Goal: Task Accomplishment & Management: Complete application form

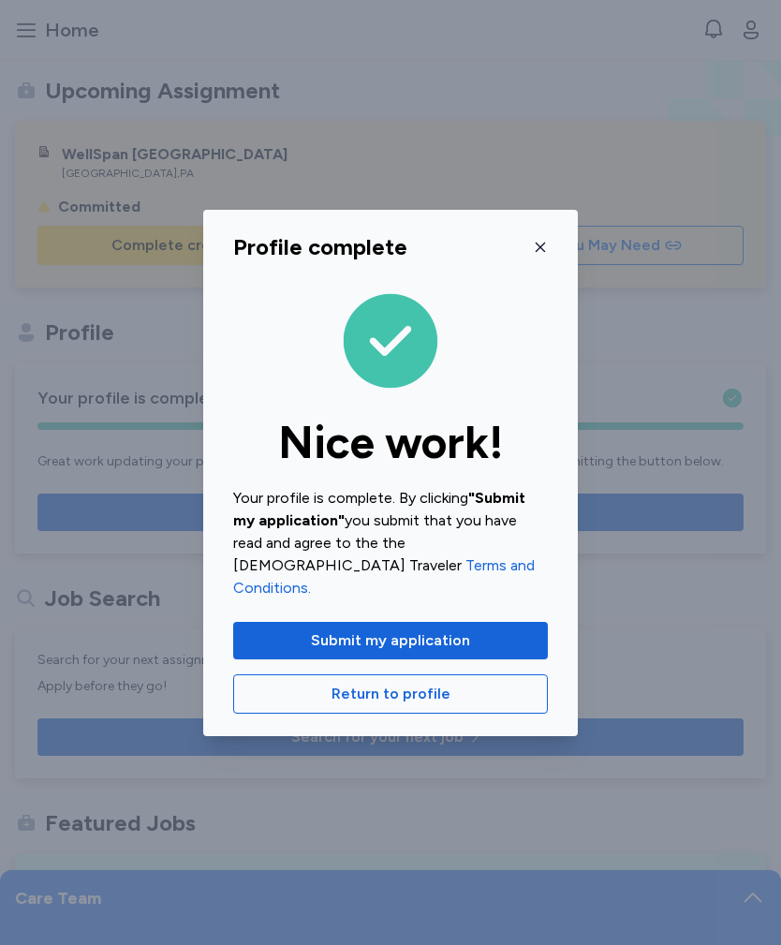
click at [540, 255] on icon "button" at bounding box center [540, 247] width 15 height 15
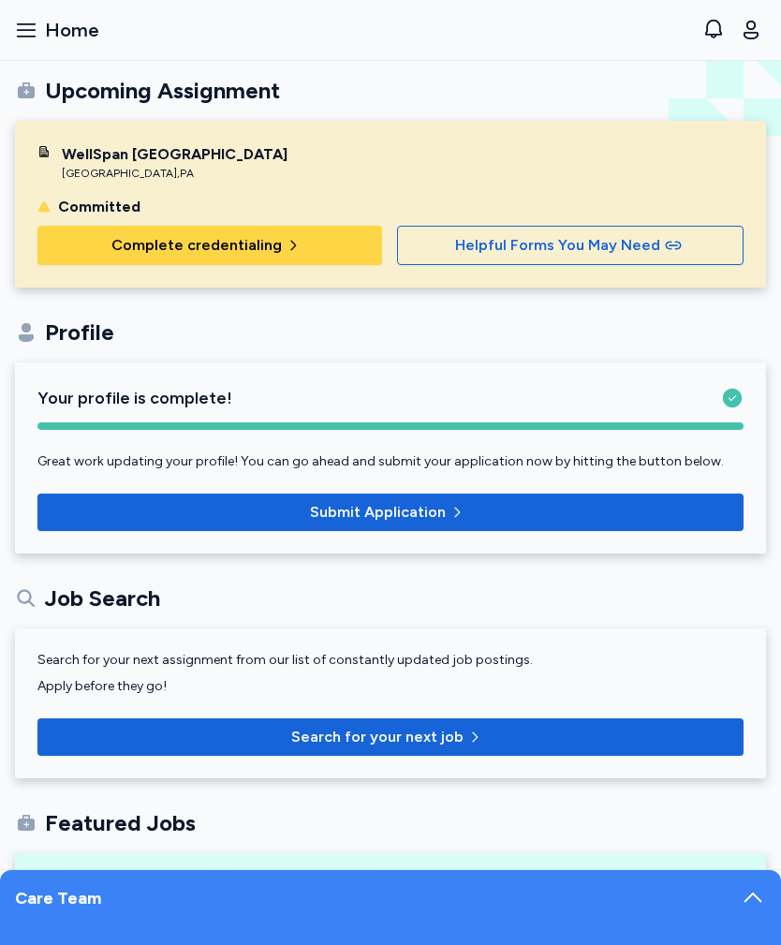
click at [296, 250] on span "button" at bounding box center [297, 245] width 22 height 15
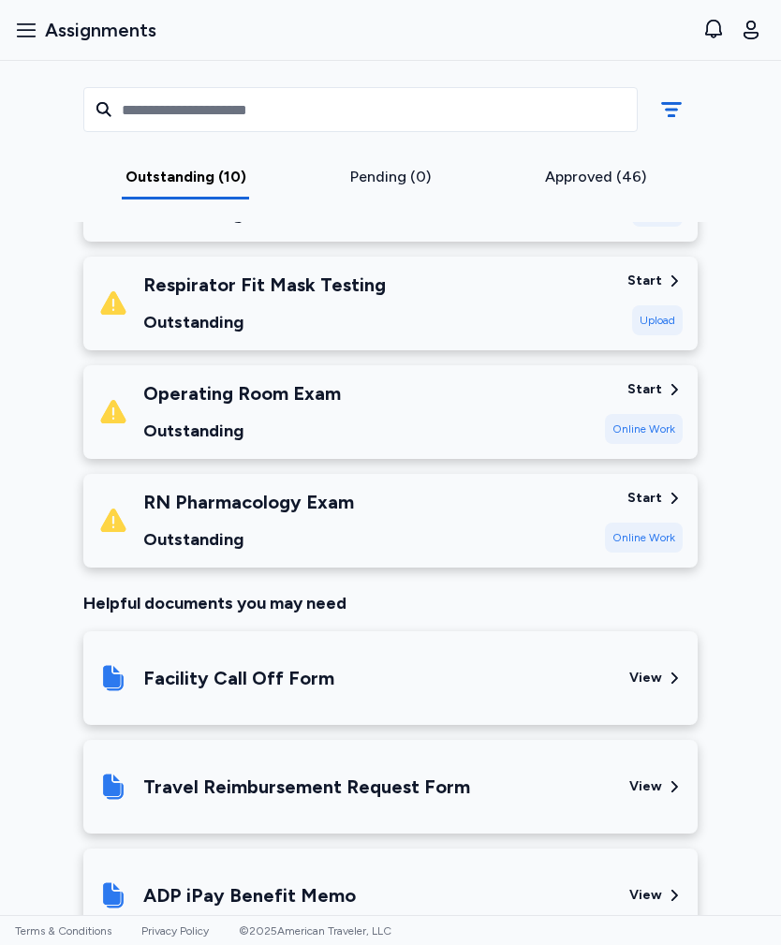
scroll to position [1018, 0]
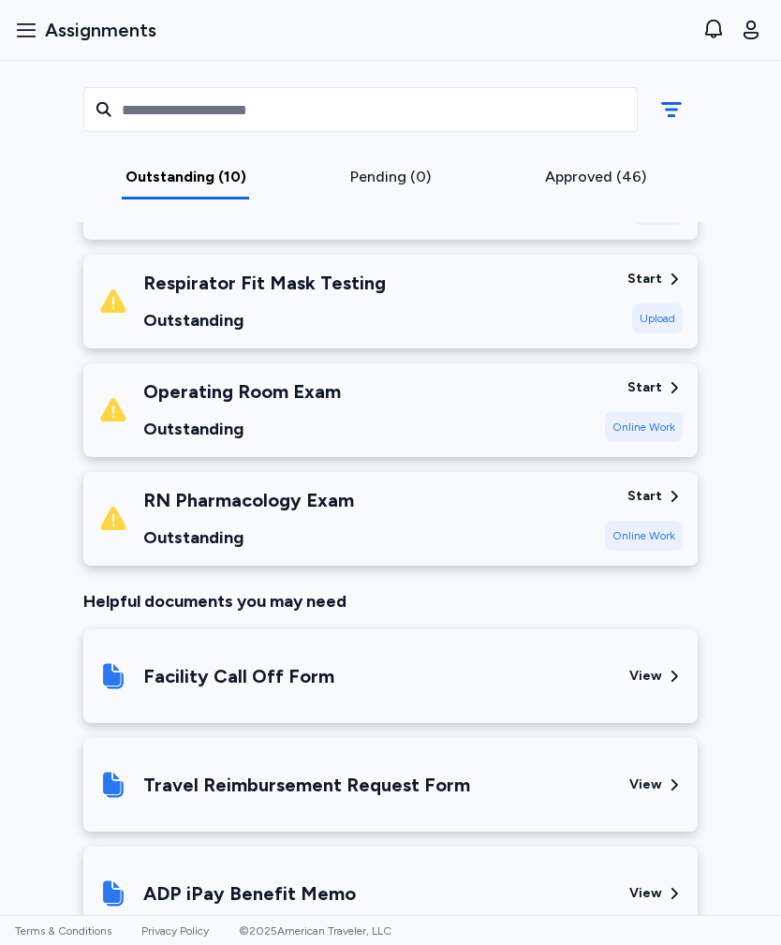
click at [455, 505] on div "RN Pharmacology Exam Outstanding" at bounding box center [344, 519] width 492 height 64
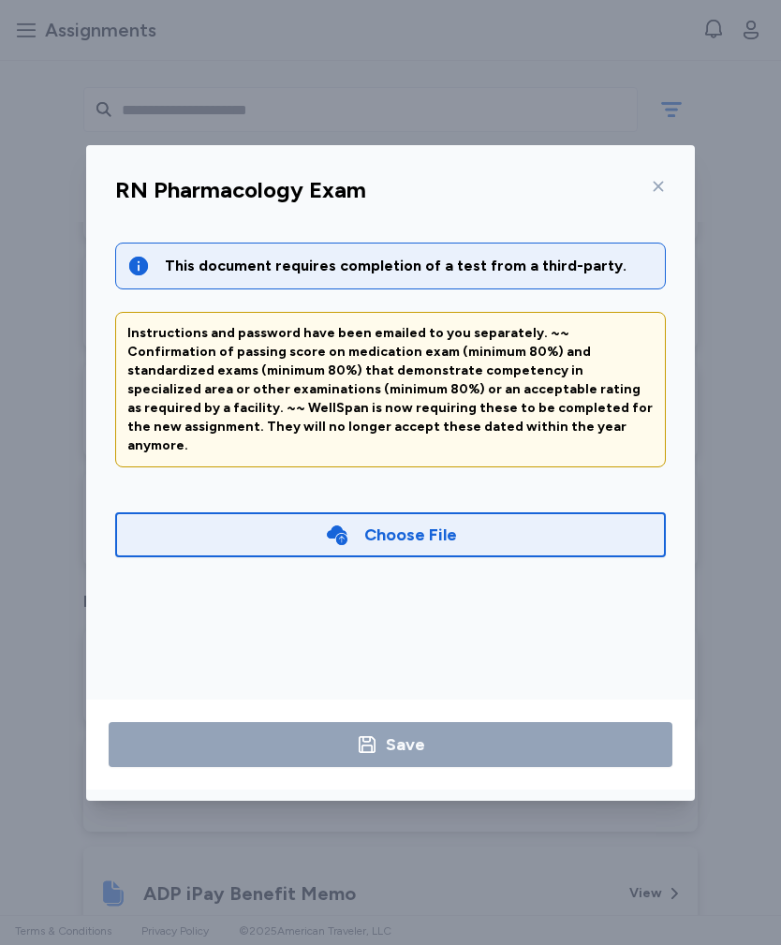
click at [504, 516] on div "Choose File" at bounding box center [390, 534] width 550 height 45
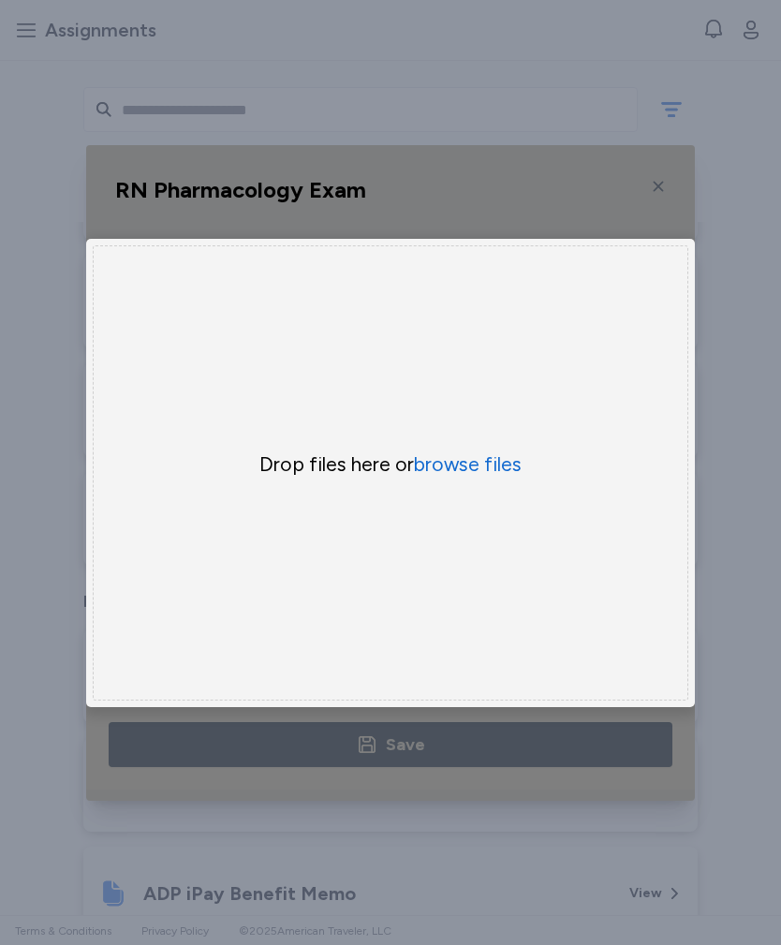
click at [477, 470] on button "browse files" at bounding box center [468, 464] width 108 height 26
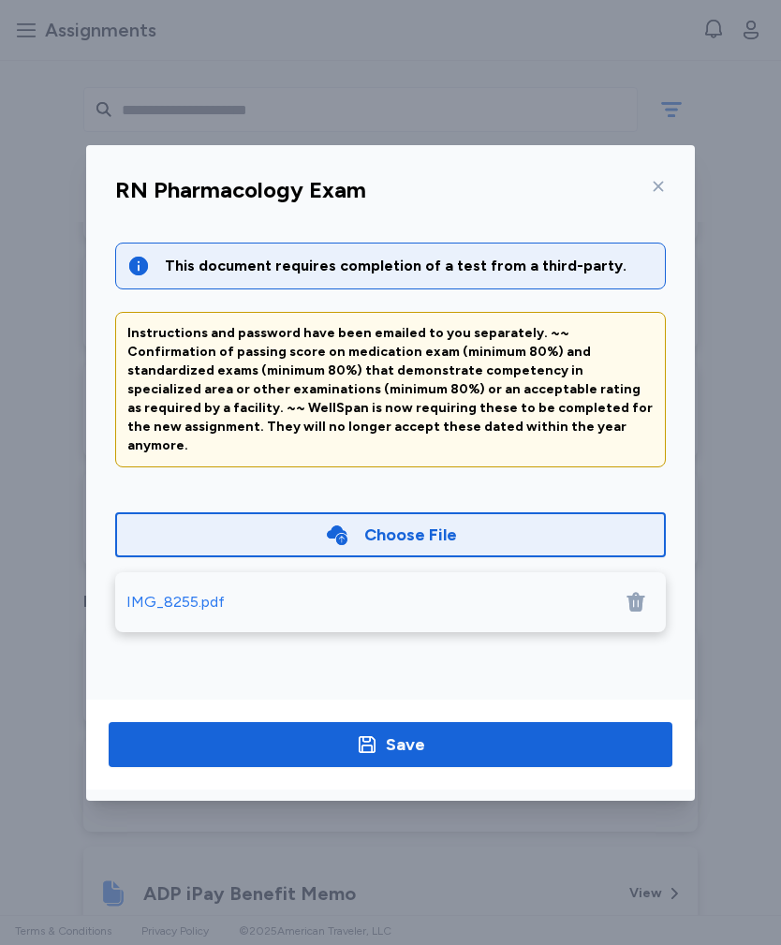
click at [176, 591] on div "IMG_8255.pdf" at bounding box center [175, 602] width 98 height 22
click at [442, 741] on span "Save" at bounding box center [391, 744] width 534 height 26
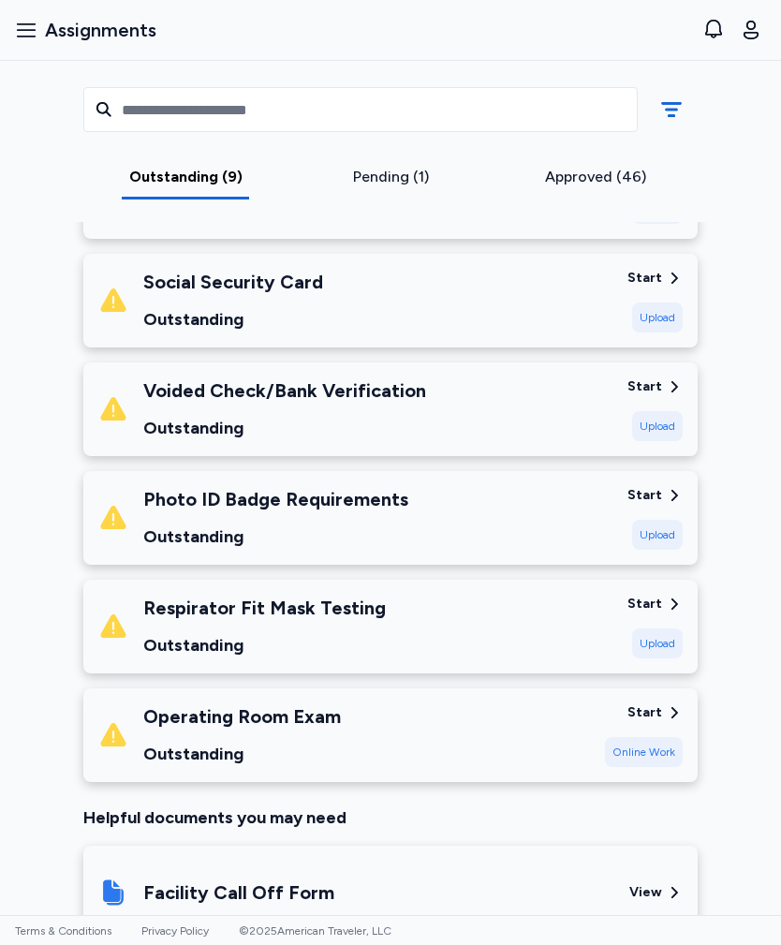
scroll to position [694, 0]
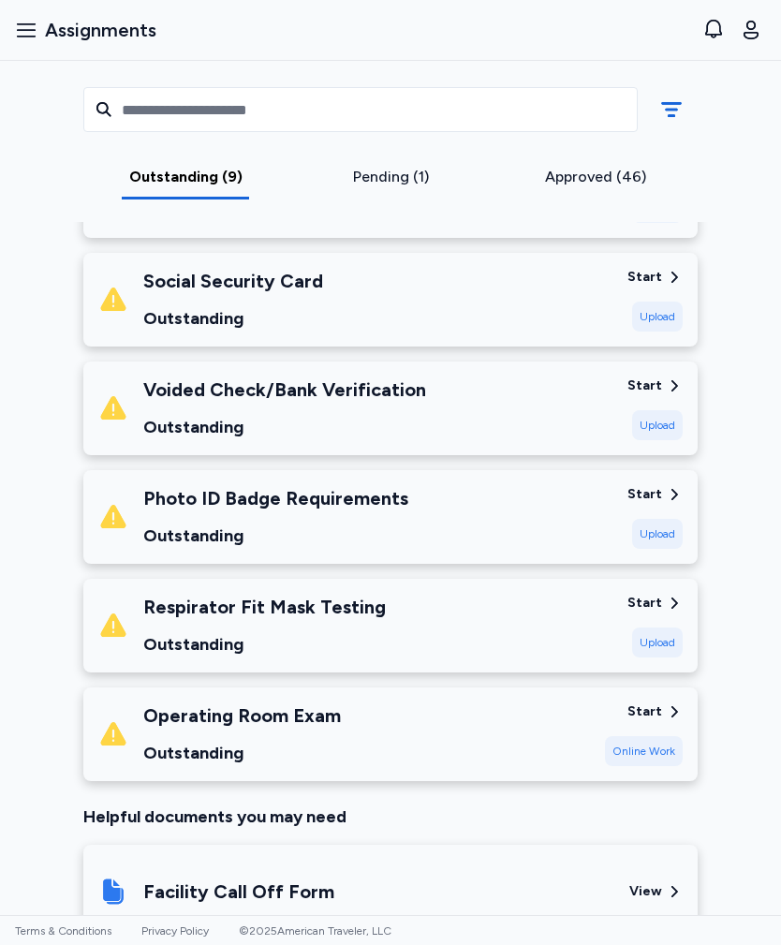
click at [487, 726] on div "Operating Room Exam Outstanding" at bounding box center [344, 734] width 492 height 64
